Goal: Task Accomplishment & Management: Manage account settings

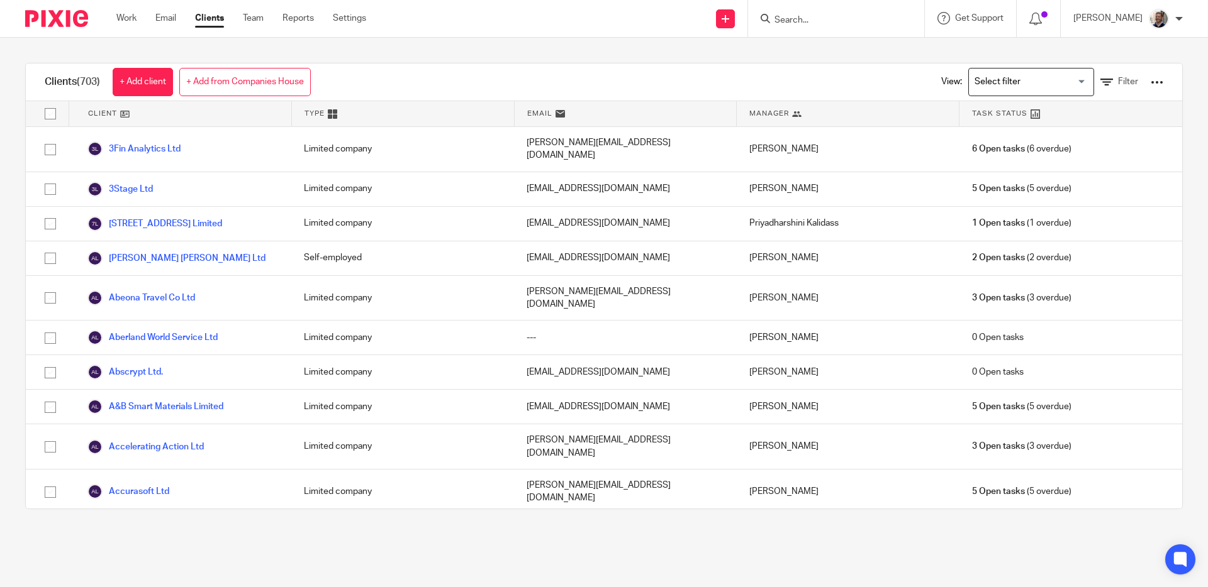
click at [847, 16] on input "Search" at bounding box center [829, 20] width 113 height 11
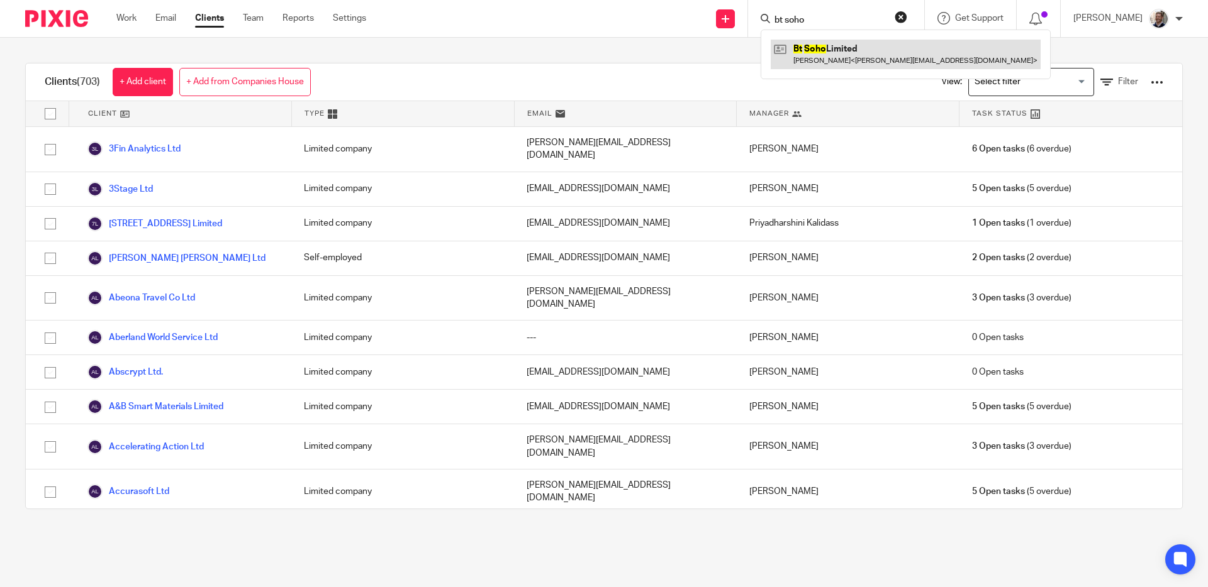
type input "bt soho"
click at [852, 52] on link at bounding box center [905, 54] width 270 height 29
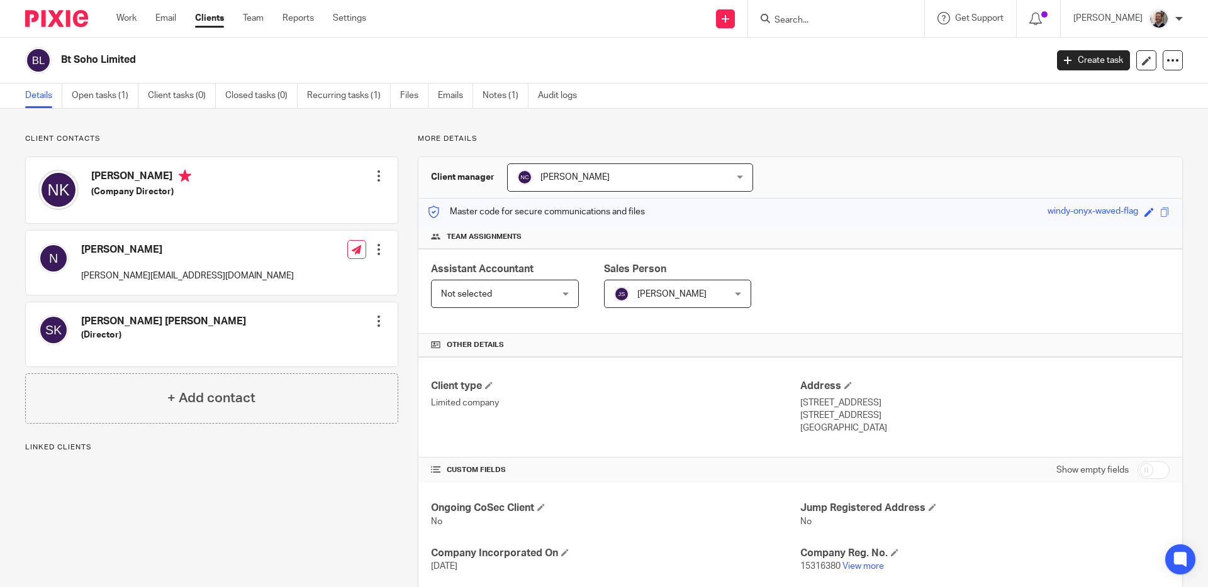
click at [403, 245] on div "More details Client manager [PERSON_NAME] [PERSON_NAME] [PERSON_NAME] A Abinand…" at bounding box center [790, 454] width 784 height 640
drag, startPoint x: 397, startPoint y: 176, endPoint x: 367, endPoint y: 135, distance: 51.0
click at [398, 176] on div "More details Client manager [PERSON_NAME] [PERSON_NAME] [PERSON_NAME] A Abinand…" at bounding box center [790, 454] width 784 height 640
click at [342, 87] on link "Recurring tasks (1)" at bounding box center [349, 96] width 84 height 25
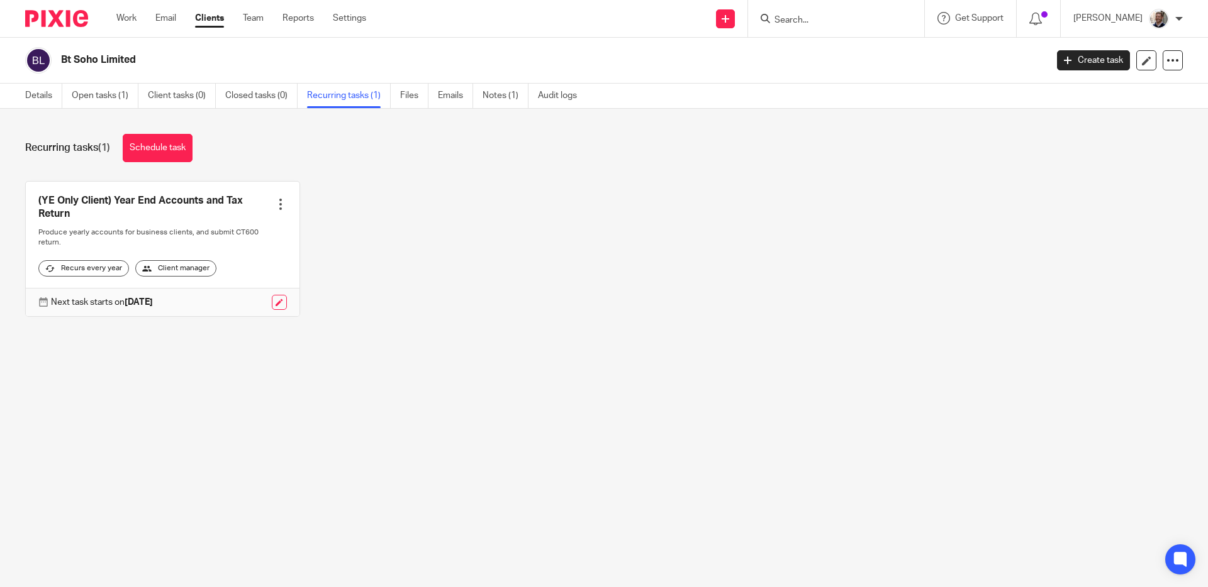
click at [359, 164] on div "Recurring tasks (1) Schedule task (YE Only Client) Year End Accounts and Tax Re…" at bounding box center [604, 235] width 1208 height 252
click at [25, 100] on link "Details" at bounding box center [43, 96] width 37 height 25
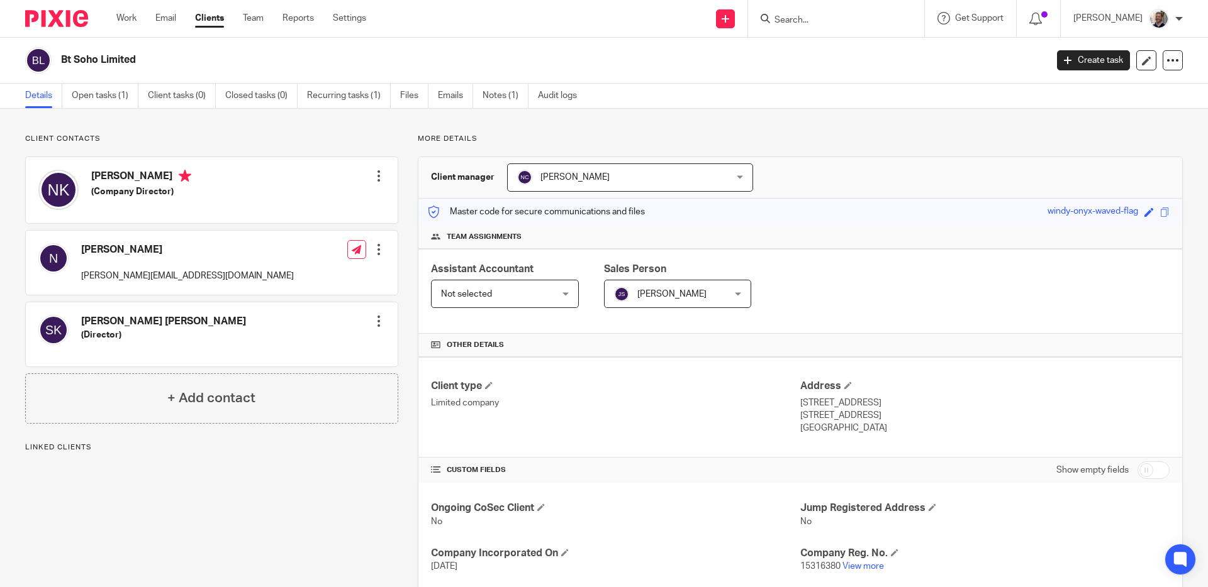
click at [399, 188] on div "More details Client manager [PERSON_NAME] [PERSON_NAME] [PERSON_NAME] A Abinand…" at bounding box center [790, 454] width 784 height 640
click at [838, 16] on input "Search" at bounding box center [829, 20] width 113 height 11
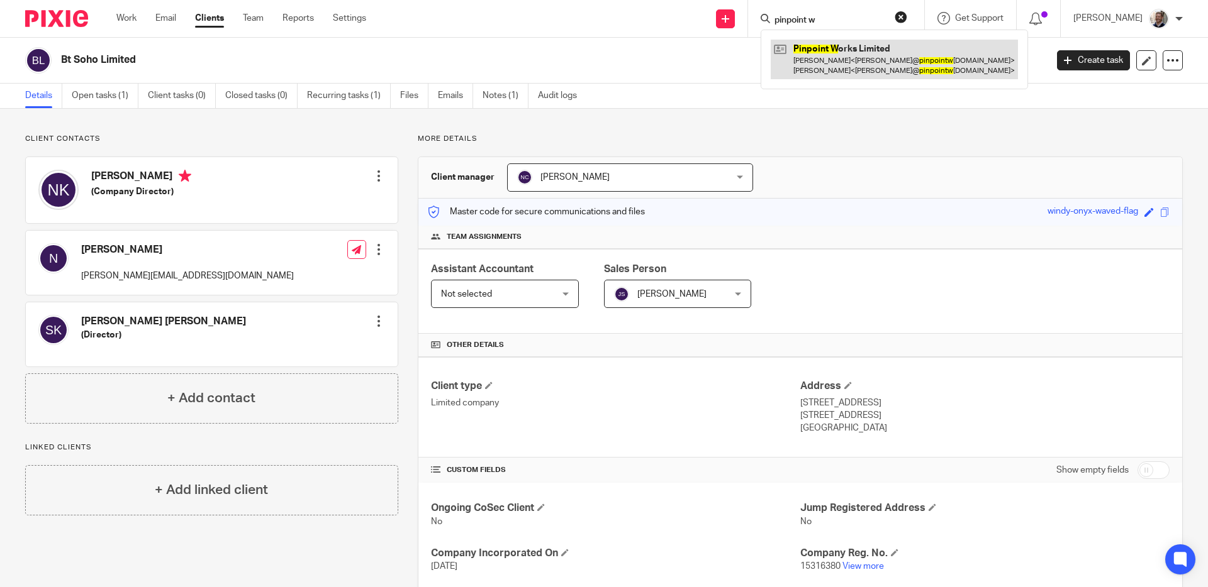
type input "pinpoint w"
click at [856, 63] on link at bounding box center [893, 59] width 247 height 39
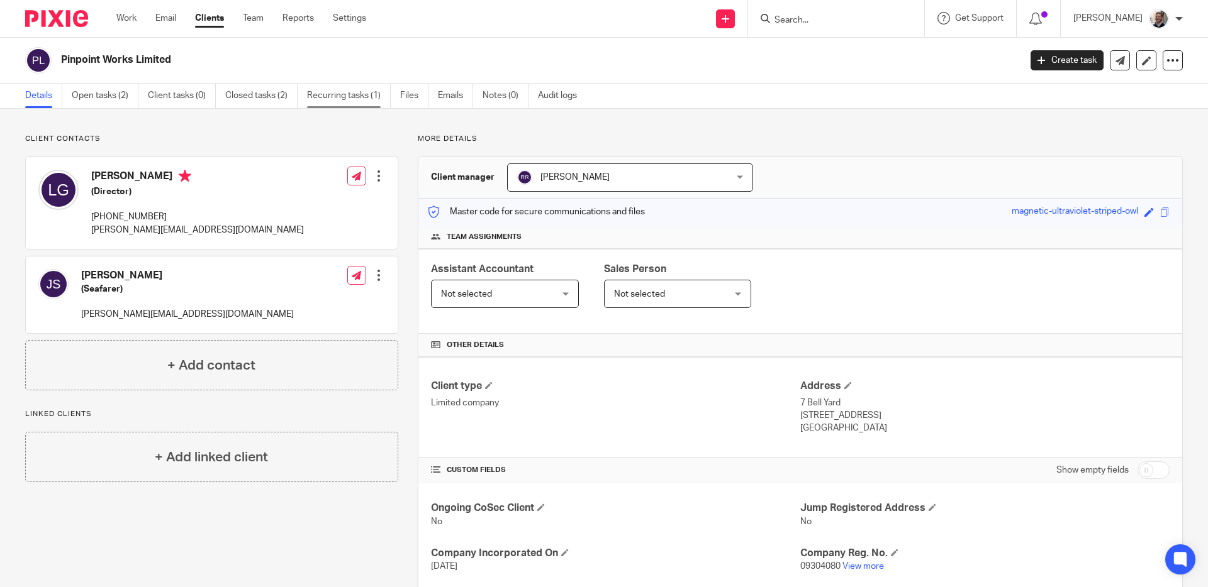
click at [357, 97] on link "Recurring tasks (1)" at bounding box center [349, 96] width 84 height 25
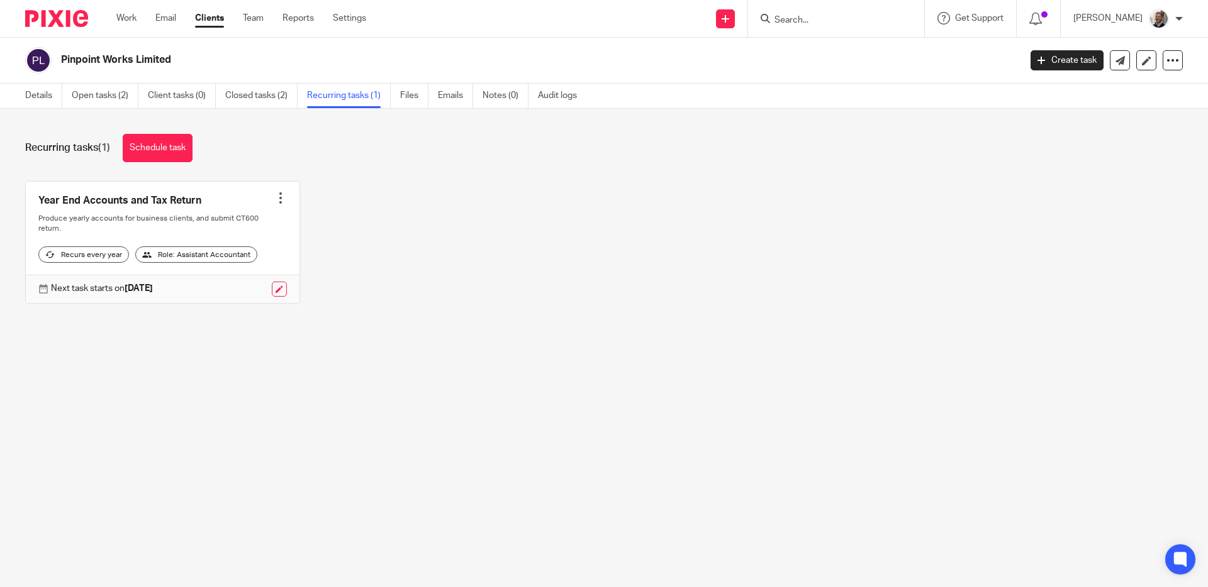
click at [367, 186] on div "Year End Accounts and Tax Return Create task Clone template Recalculate schedul…" at bounding box center [594, 252] width 1177 height 142
click at [338, 136] on div "Recurring tasks (1) Schedule task" at bounding box center [603, 148] width 1157 height 28
click at [40, 96] on link "Details" at bounding box center [43, 96] width 37 height 25
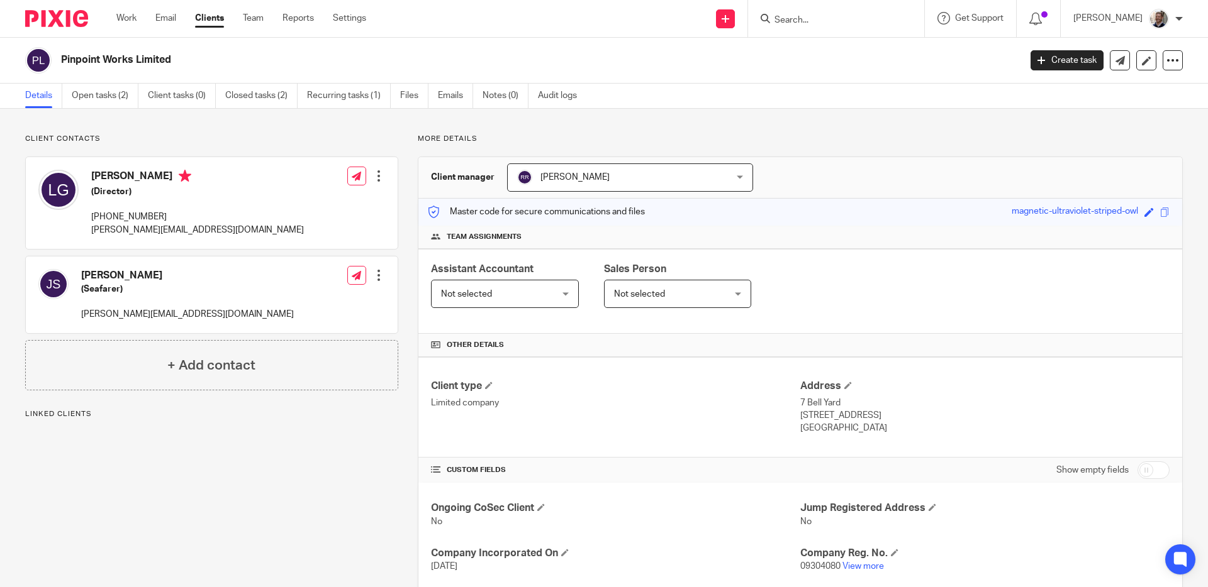
click at [403, 166] on div "More details Client manager Rajarajashree Rajarajan Rajarajashree Rajarajan Aas…" at bounding box center [790, 431] width 784 height 594
click at [557, 97] on link "Audit logs" at bounding box center [562, 96] width 48 height 25
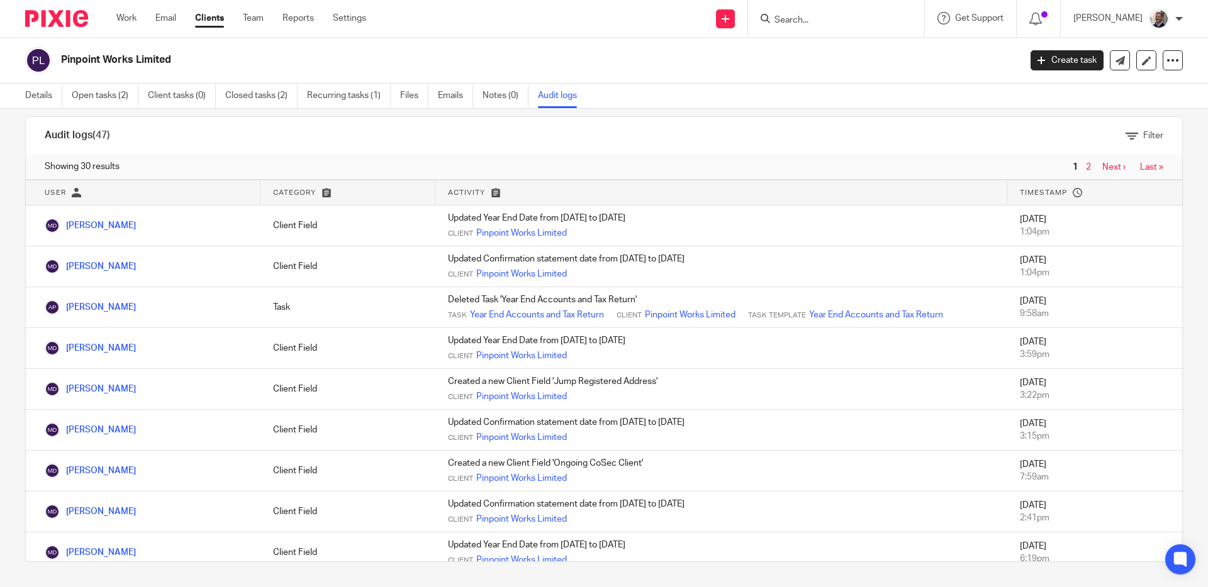
click at [398, 136] on div "Filter" at bounding box center [655, 136] width 1015 height 13
click at [242, 104] on link "Closed tasks (2)" at bounding box center [261, 96] width 72 height 25
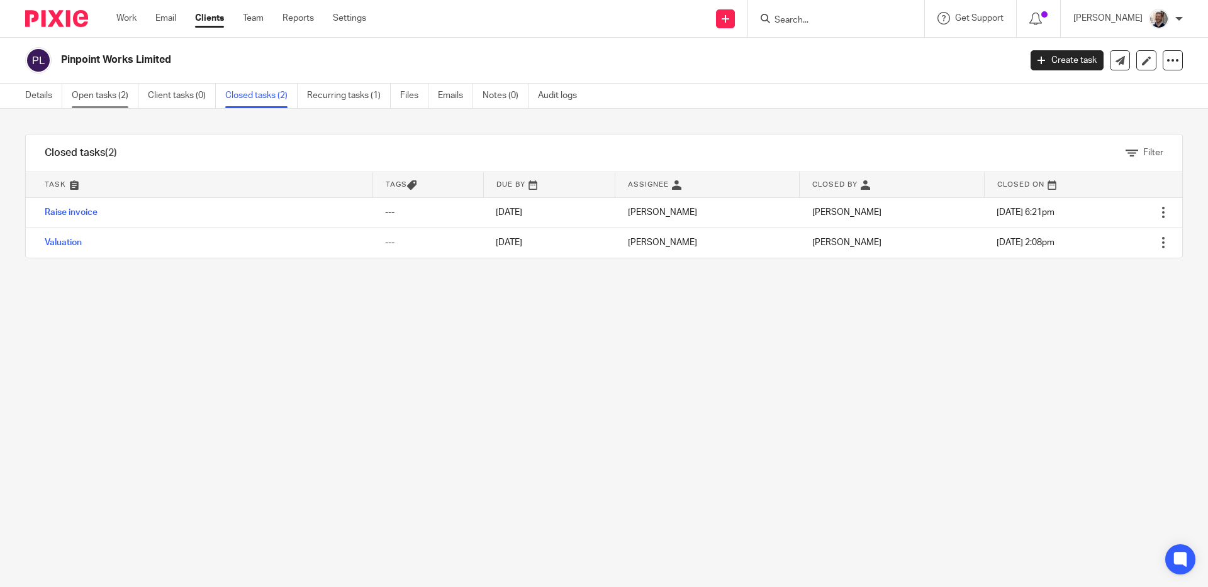
click at [106, 101] on link "Open tasks (2)" at bounding box center [105, 96] width 67 height 25
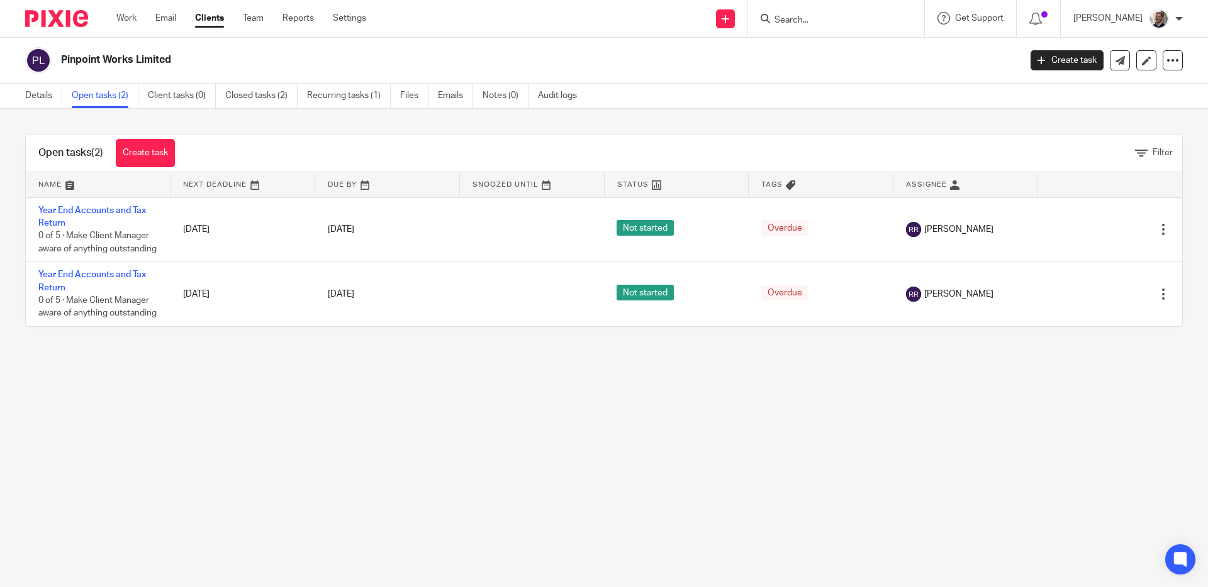
click at [277, 138] on div "Open tasks (2) Create task Filter" at bounding box center [604, 154] width 1156 height 38
click at [38, 100] on link "Details" at bounding box center [43, 96] width 37 height 25
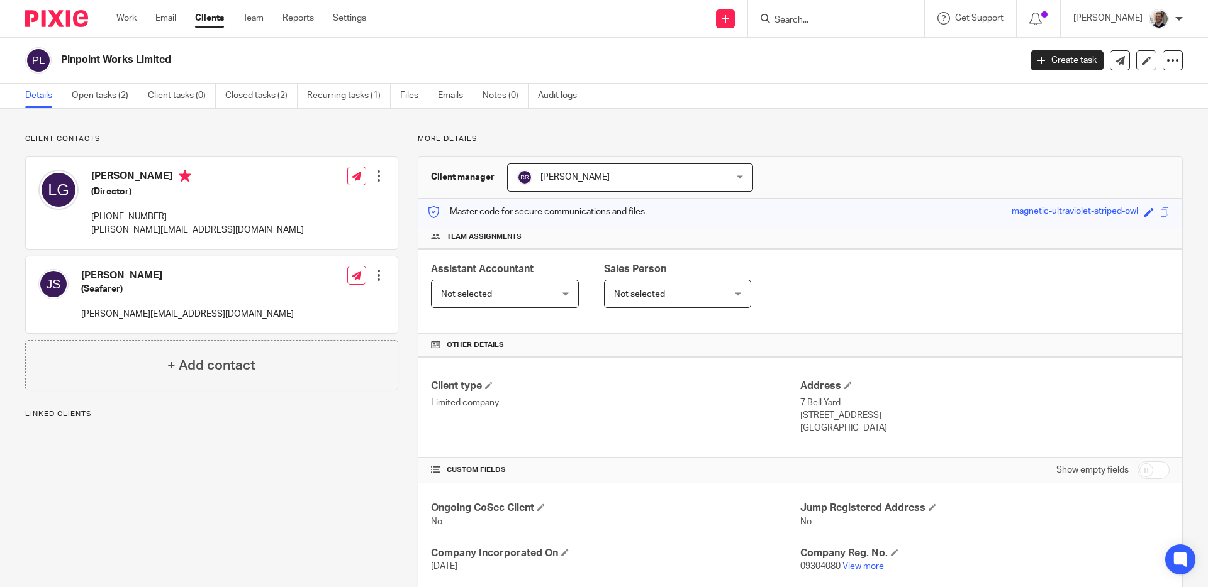
click at [403, 164] on div "More details Client manager [PERSON_NAME] [PERSON_NAME] A Abinandhana P.K [PERS…" at bounding box center [790, 431] width 784 height 594
click at [338, 86] on link "Recurring tasks (1)" at bounding box center [349, 96] width 84 height 25
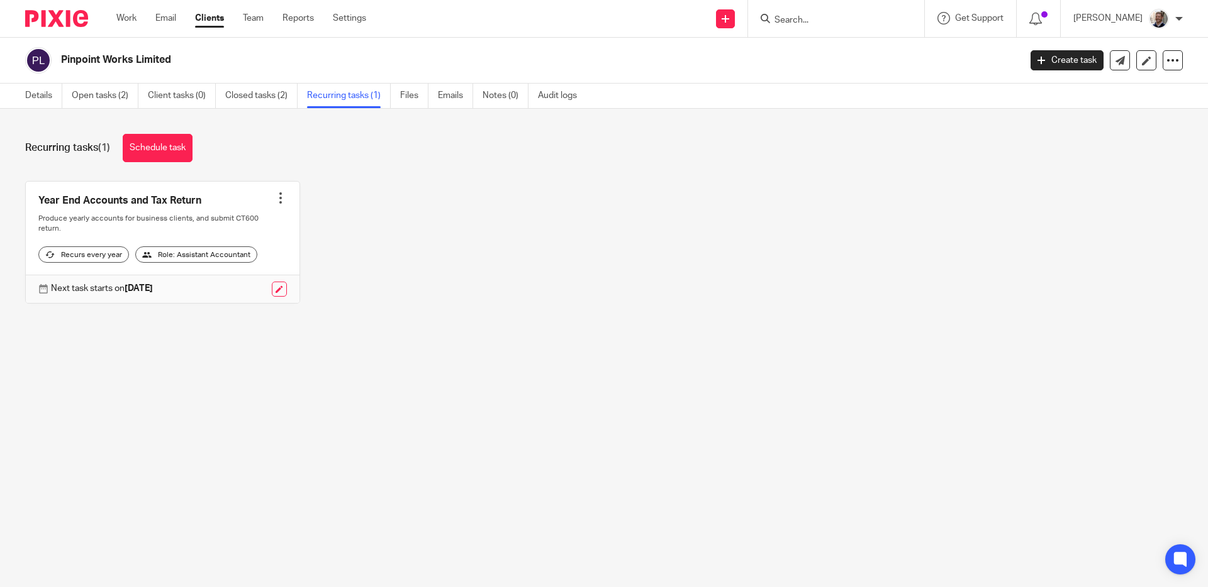
click at [275, 201] on div at bounding box center [280, 198] width 13 height 13
click at [238, 277] on span "Cancel schedule" at bounding box center [229, 278] width 66 height 9
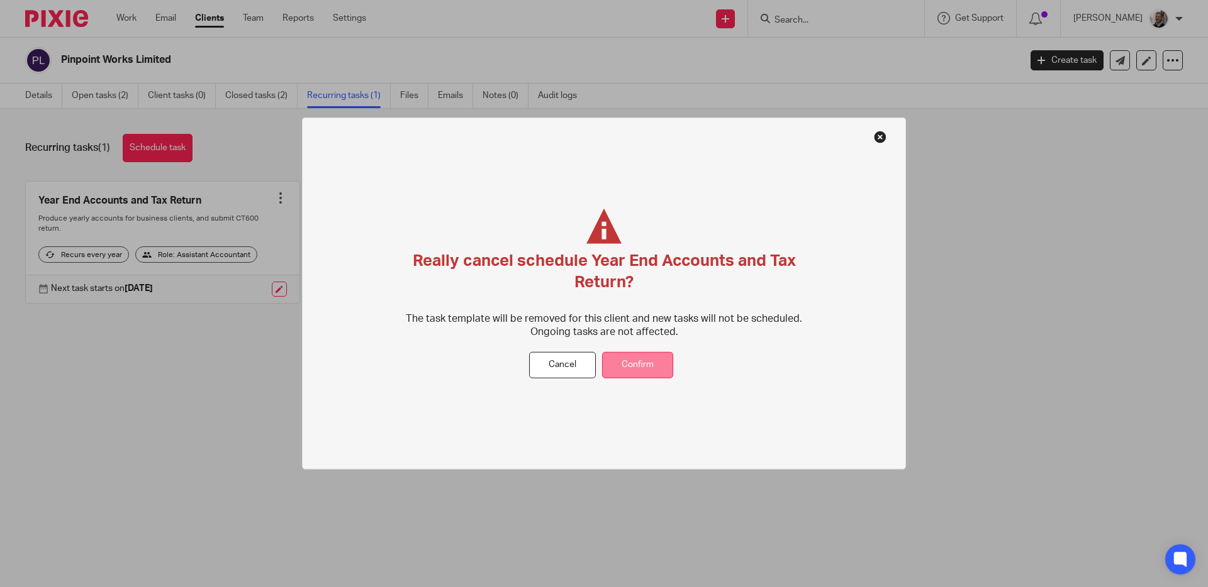
click at [638, 365] on button "Confirm" at bounding box center [637, 365] width 71 height 27
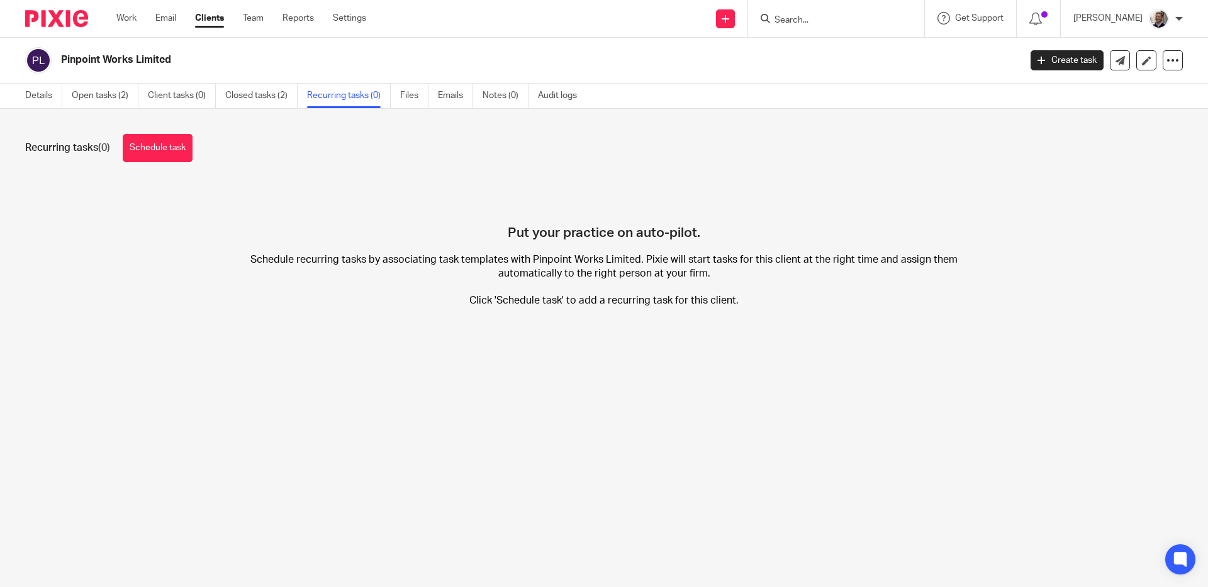
click at [314, 153] on div "Recurring tasks (0) Schedule task" at bounding box center [603, 148] width 1157 height 28
click at [37, 93] on link "Details" at bounding box center [43, 96] width 37 height 25
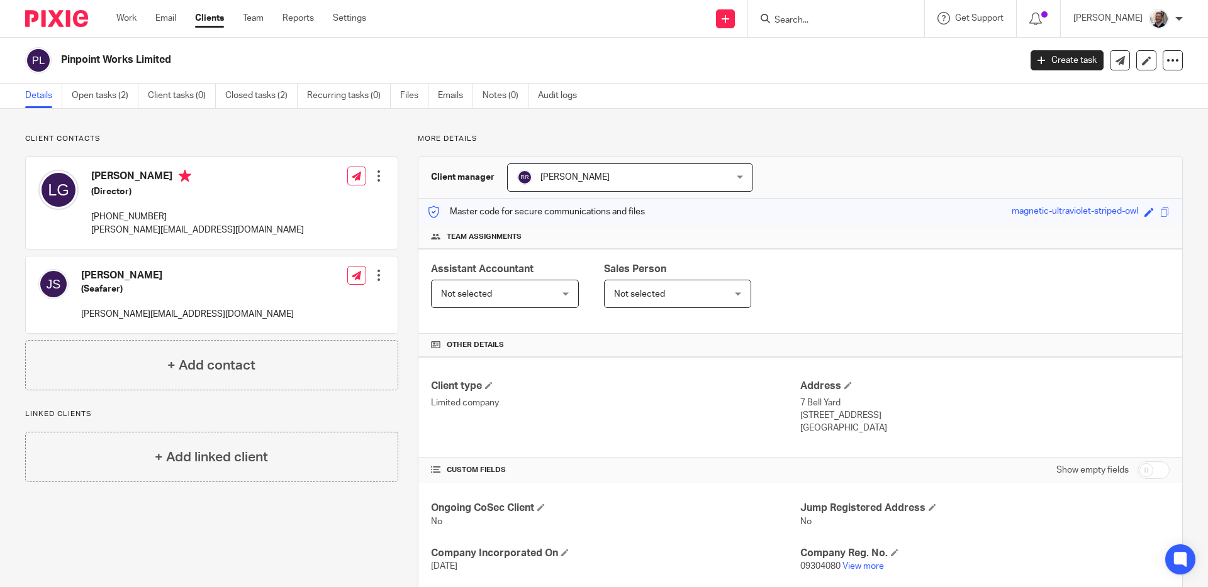
click at [602, 22] on div "Send new email Create task Add client Get Support Contact Support Help Document…" at bounding box center [796, 18] width 823 height 37
click at [143, 231] on p "leslie@pinpointworks.com" at bounding box center [197, 230] width 213 height 13
copy div "leslie@pinpointworks.com"
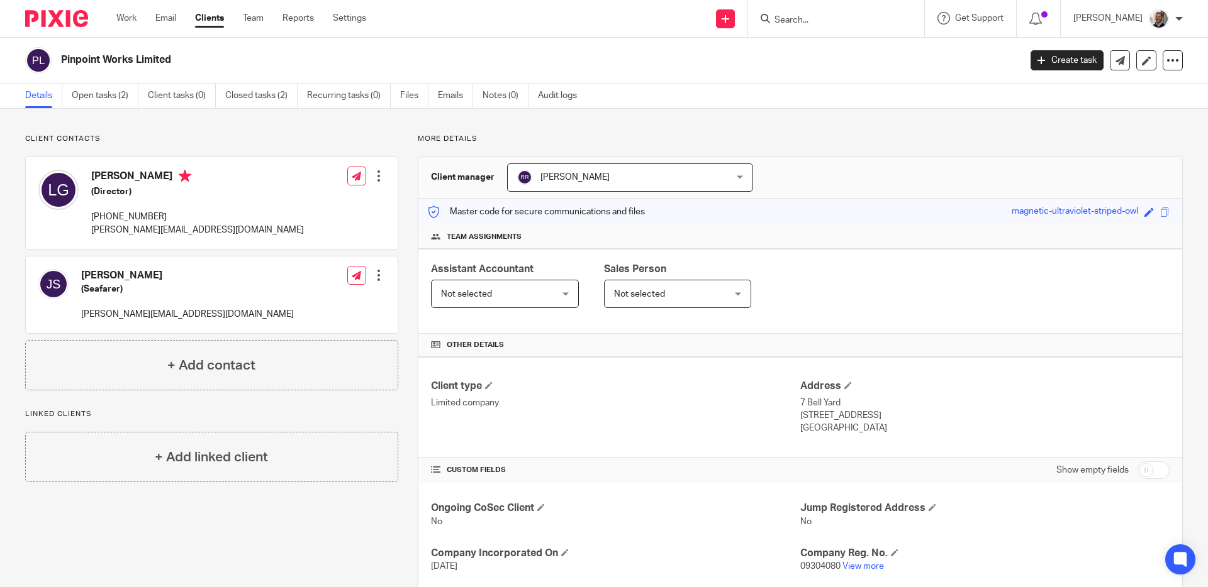
click at [474, 21] on div "Send new email Create task Add client Get Support Contact Support Help Document…" at bounding box center [796, 18] width 823 height 37
click at [169, 318] on p "james@pinpointworks.com" at bounding box center [187, 314] width 213 height 13
click at [167, 318] on p "james@pinpointworks.com" at bounding box center [187, 314] width 213 height 13
click at [167, 318] on p "[PERSON_NAME][EMAIL_ADDRESS][DOMAIN_NAME]" at bounding box center [187, 314] width 213 height 13
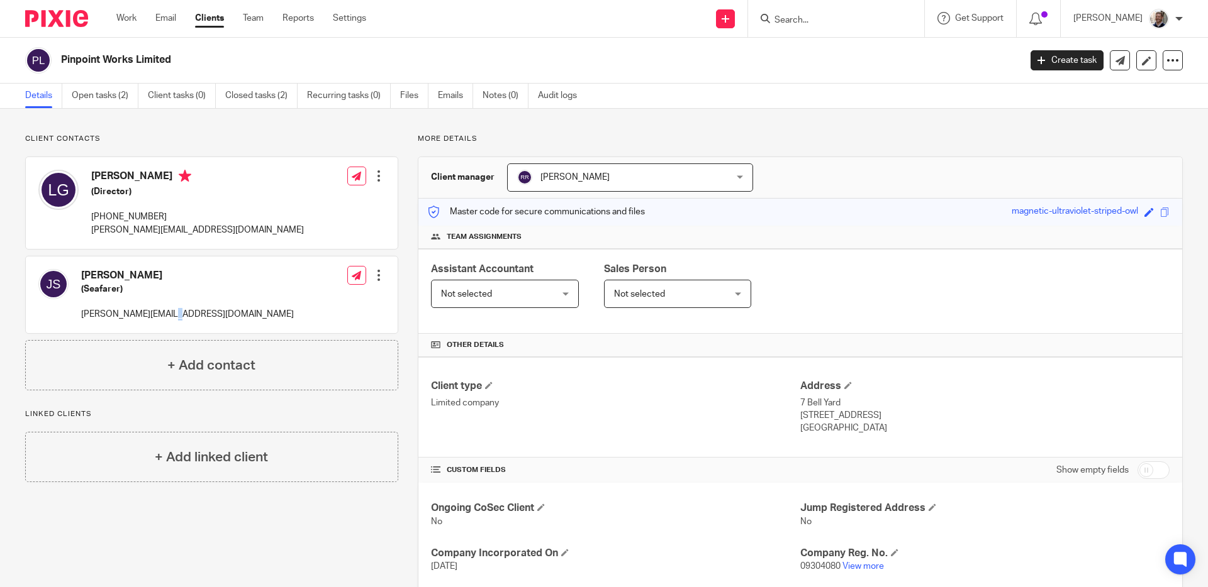
click at [167, 318] on p "[PERSON_NAME][EMAIL_ADDRESS][DOMAIN_NAME]" at bounding box center [187, 314] width 213 height 13
click at [137, 172] on h4 "[PERSON_NAME]" at bounding box center [197, 178] width 213 height 16
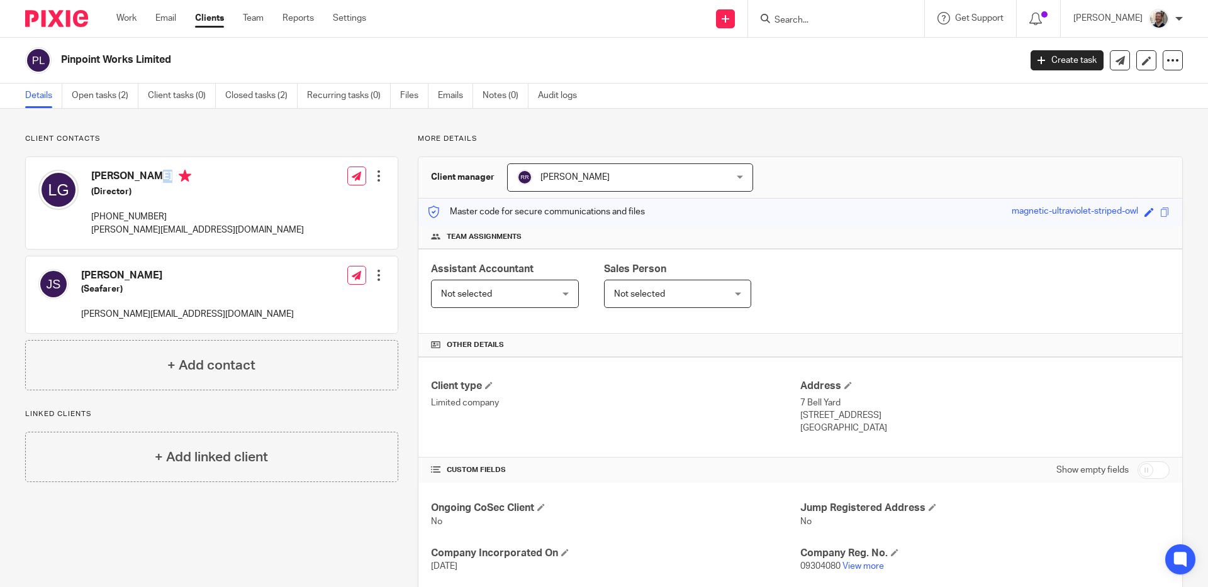
copy h4 "[PERSON_NAME]"
click at [205, 53] on h2 "Pinpoint Works Limited" at bounding box center [441, 59] width 760 height 13
click at [146, 60] on h2 "Pinpoint Works Limited" at bounding box center [441, 59] width 760 height 13
click at [145, 59] on h2 "Pinpoint Works Limited" at bounding box center [441, 59] width 760 height 13
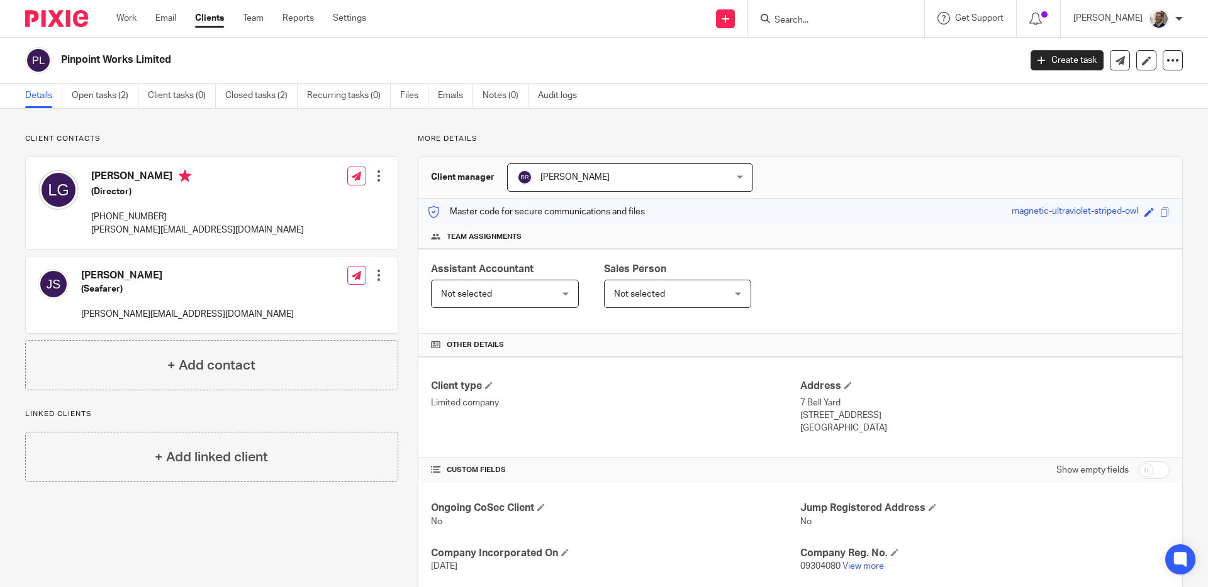
drag, startPoint x: 213, startPoint y: 58, endPoint x: 169, endPoint y: 64, distance: 44.5
click at [213, 58] on h2 "Pinpoint Works Limited" at bounding box center [441, 59] width 760 height 13
click at [149, 58] on h2 "Pinpoint Works Limited" at bounding box center [441, 59] width 760 height 13
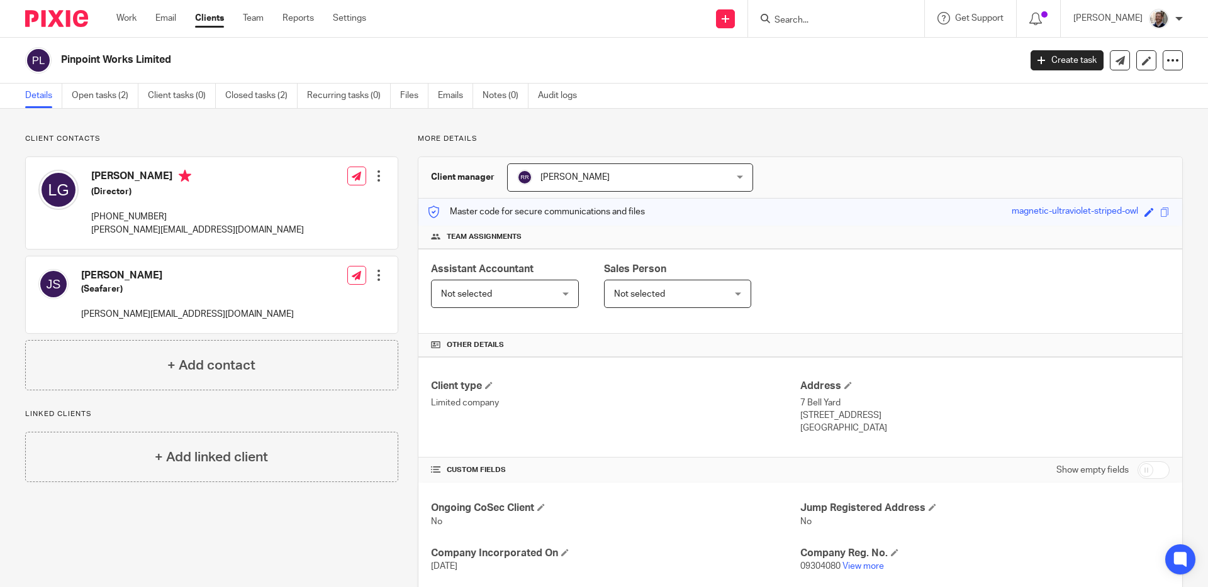
click at [389, 125] on div "Client contacts James Thomas Stockdale (Seafarer) james@pinpointworks.com Edit …" at bounding box center [604, 431] width 1208 height 645
click at [708, 141] on p "More details" at bounding box center [800, 139] width 765 height 10
click at [670, 65] on h2 "Pinpoint Works Limited" at bounding box center [441, 59] width 760 height 13
click at [140, 275] on h4 "[PERSON_NAME]" at bounding box center [187, 275] width 213 height 13
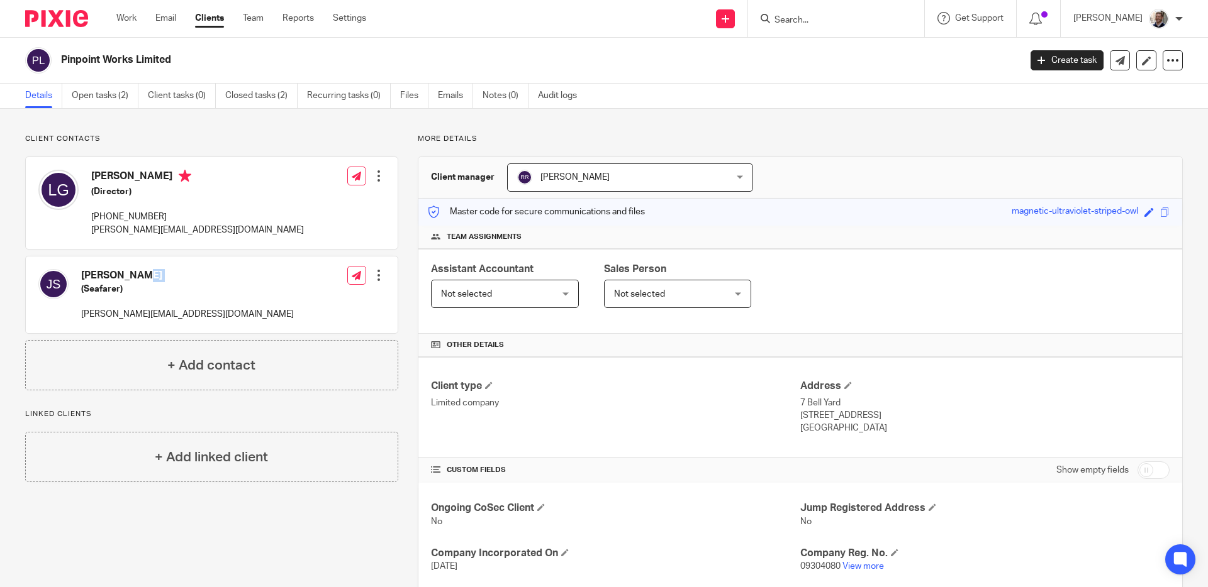
click at [140, 275] on h4 "[PERSON_NAME]" at bounding box center [187, 275] width 213 height 13
copy div "[PERSON_NAME]"
drag, startPoint x: 132, startPoint y: 61, endPoint x: 60, endPoint y: 53, distance: 72.2
click at [61, 53] on h2 "Pinpoint Works Limited" at bounding box center [441, 59] width 760 height 13
copy h2 "Pinpoint Works"
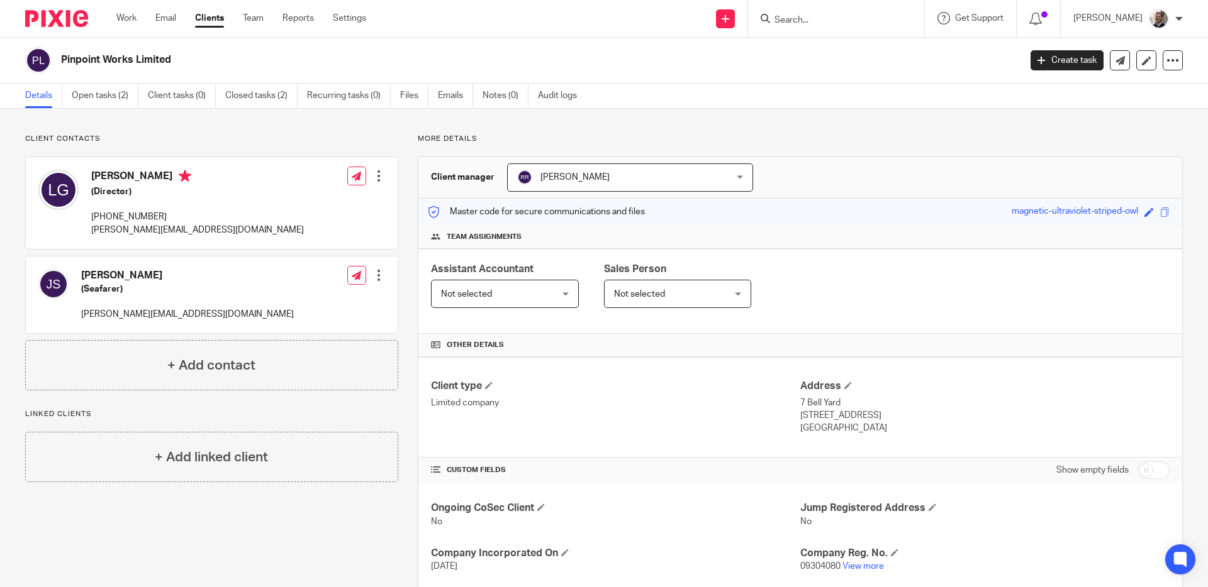
click at [460, 54] on h2 "Pinpoint Works Limited" at bounding box center [441, 59] width 760 height 13
click at [462, 18] on div "Send new email Create task Add client Get Support Contact Support Help Document…" at bounding box center [796, 18] width 823 height 37
click at [455, 25] on div "Send new email Create task Add client Get Support Contact Support Help Document…" at bounding box center [796, 18] width 823 height 37
click at [1166, 62] on icon at bounding box center [1172, 60] width 13 height 13
click at [1074, 164] on span "Delete client" at bounding box center [1067, 162] width 50 height 9
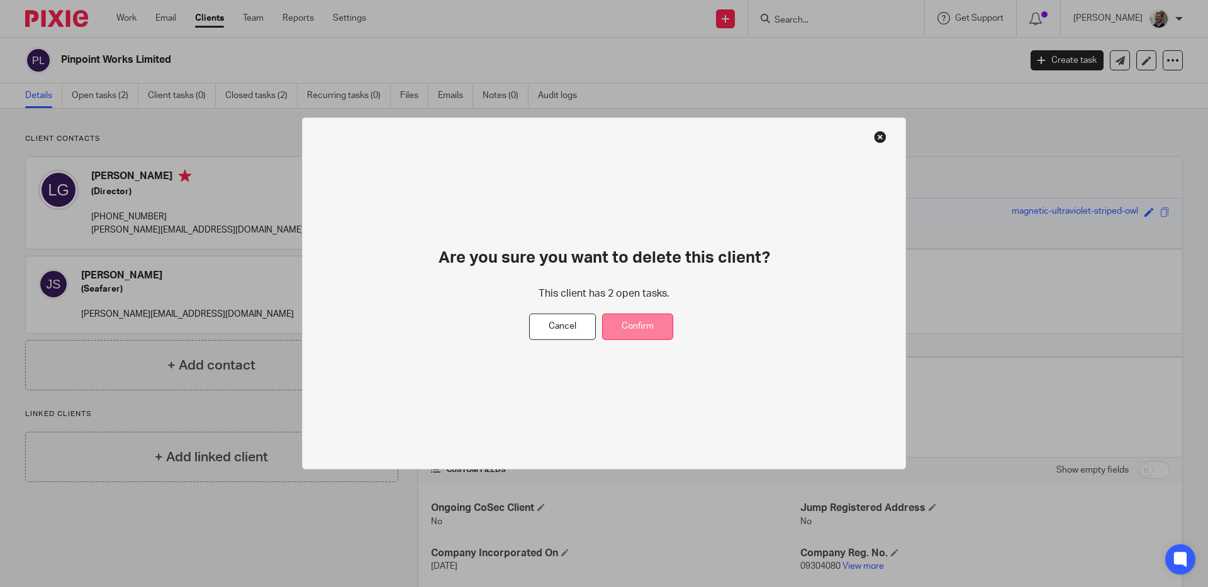
click at [620, 327] on button "Confirm" at bounding box center [637, 327] width 71 height 27
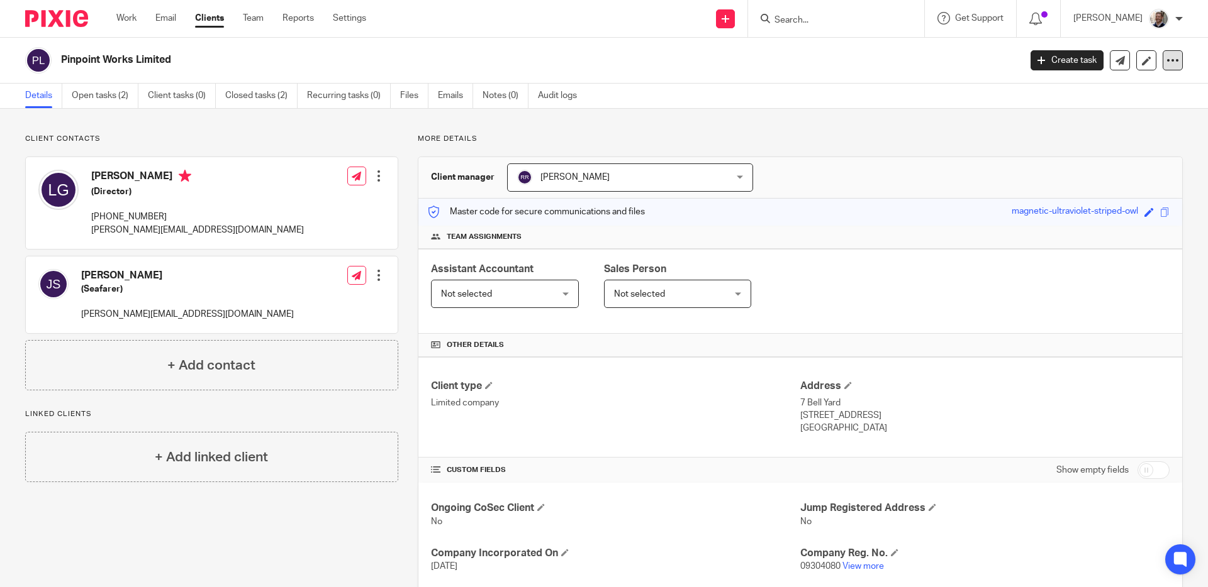
click at [1166, 63] on icon at bounding box center [1172, 60] width 13 height 13
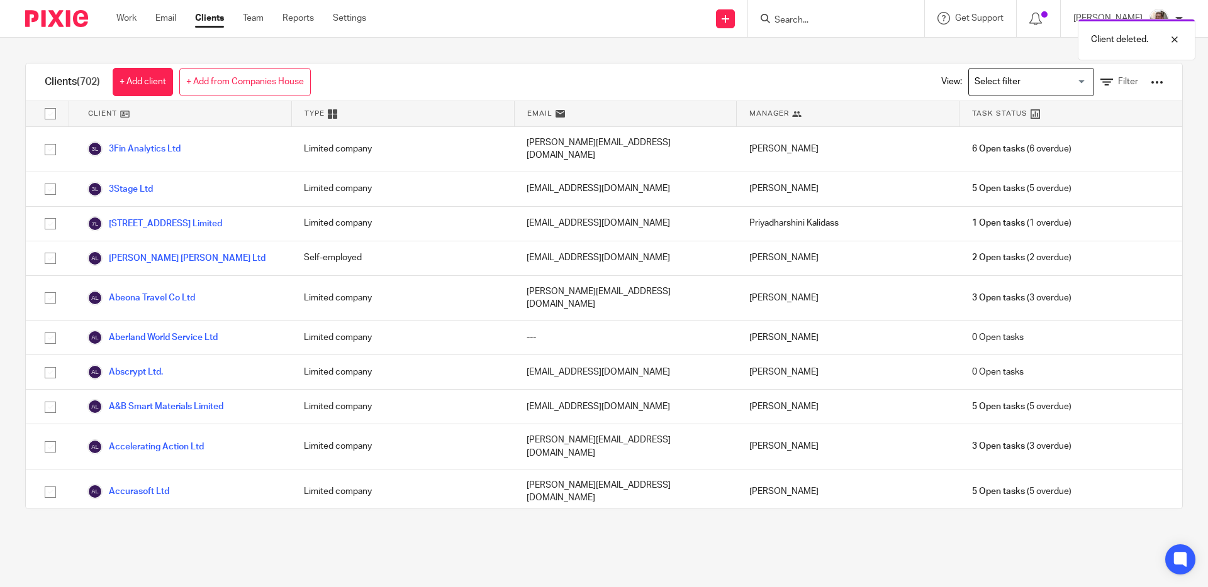
click at [530, 52] on div "Clients (702) + Add client + Add from Companies House View: Loading... Filter C…" at bounding box center [604, 286] width 1208 height 497
